Goal: Task Accomplishment & Management: Complete application form

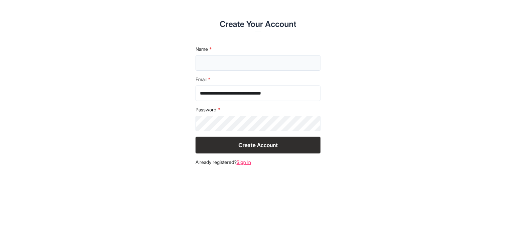
click at [238, 63] on input "text" at bounding box center [258, 62] width 125 height 15
type input "**********"
click at [261, 149] on button "Create Account" at bounding box center [258, 144] width 125 height 17
